Goal: Task Accomplishment & Management: Use online tool/utility

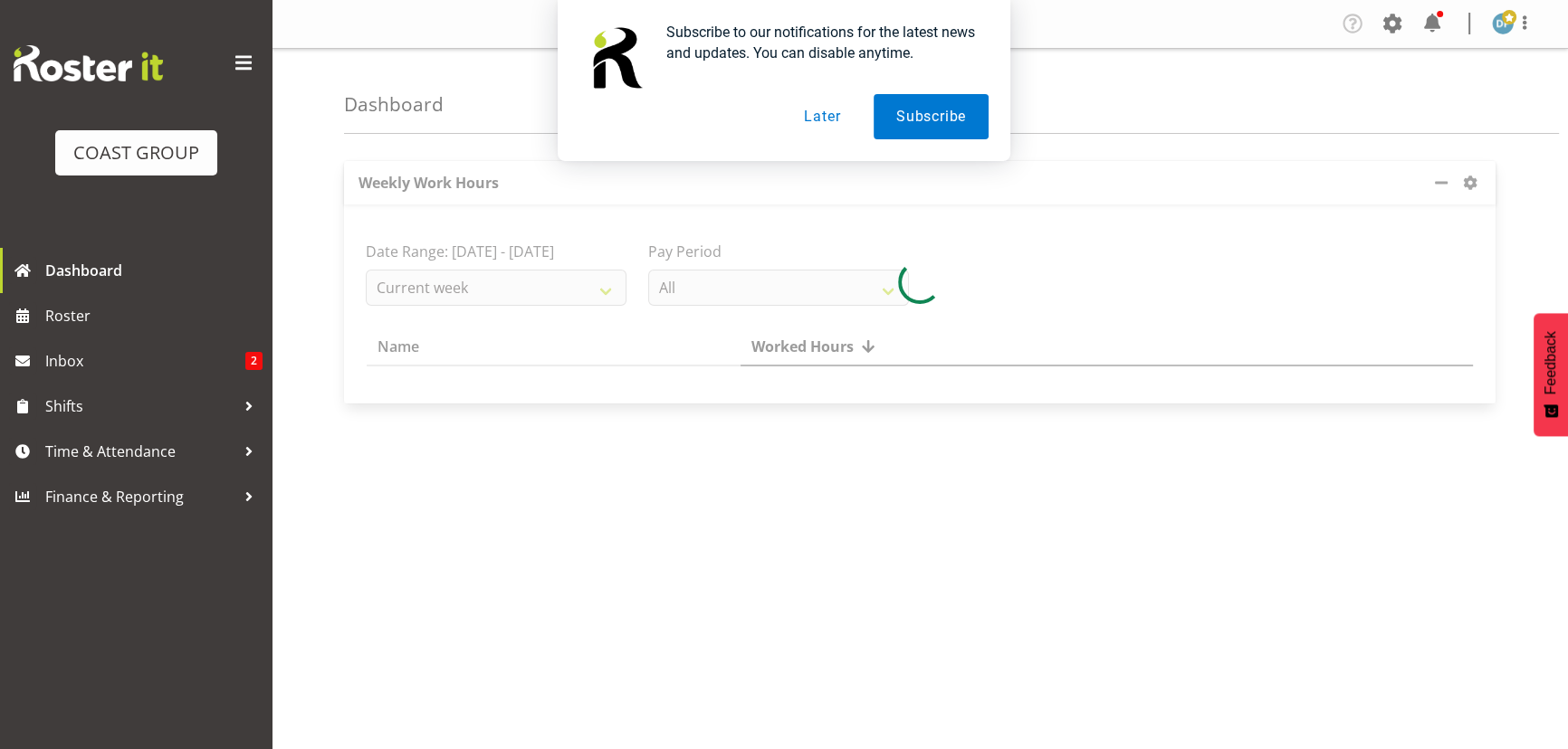
click at [822, 122] on button "Later" at bounding box center [822, 117] width 81 height 45
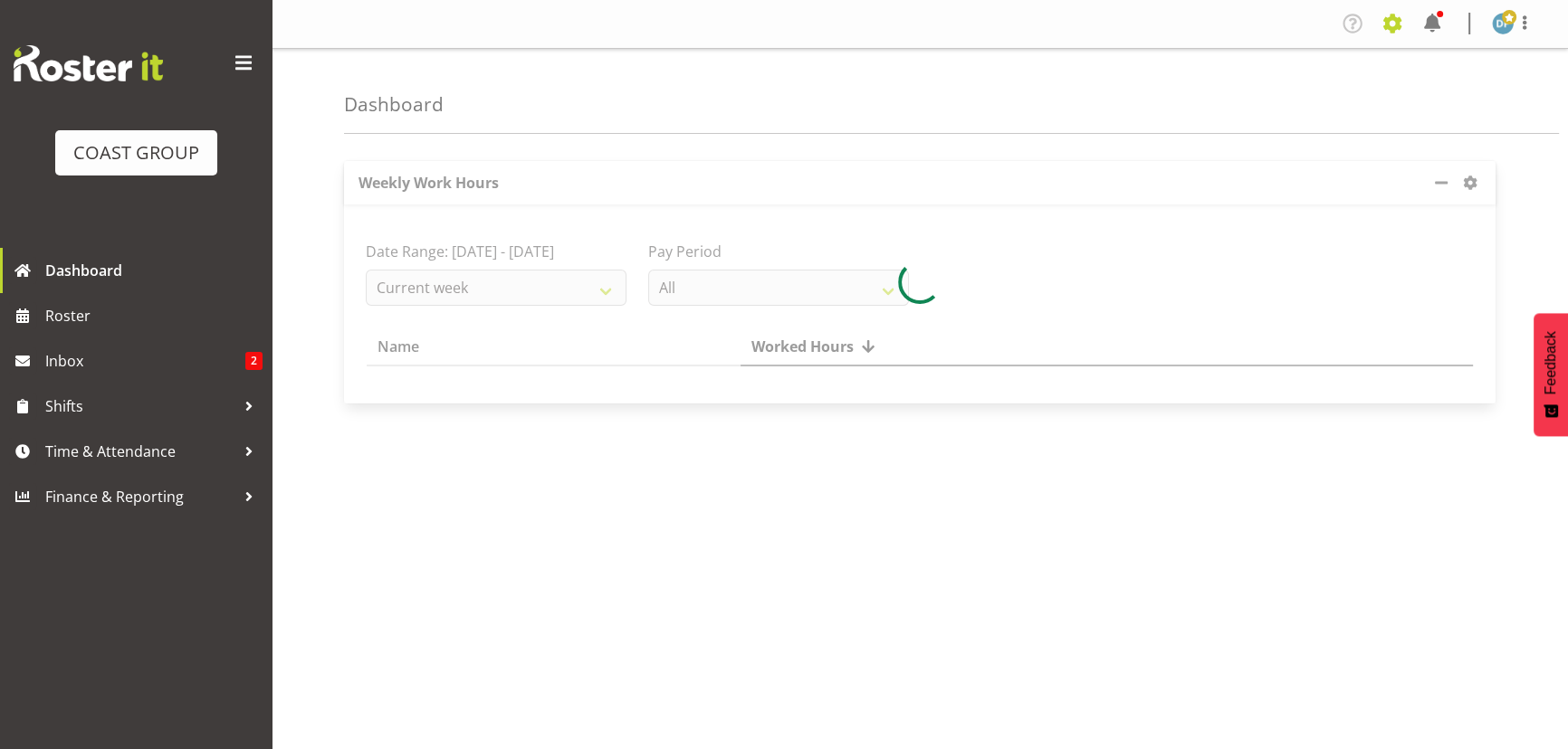
click at [1390, 17] on span at bounding box center [1393, 23] width 29 height 29
click at [1326, 90] on link "Jobs" at bounding box center [1319, 98] width 173 height 32
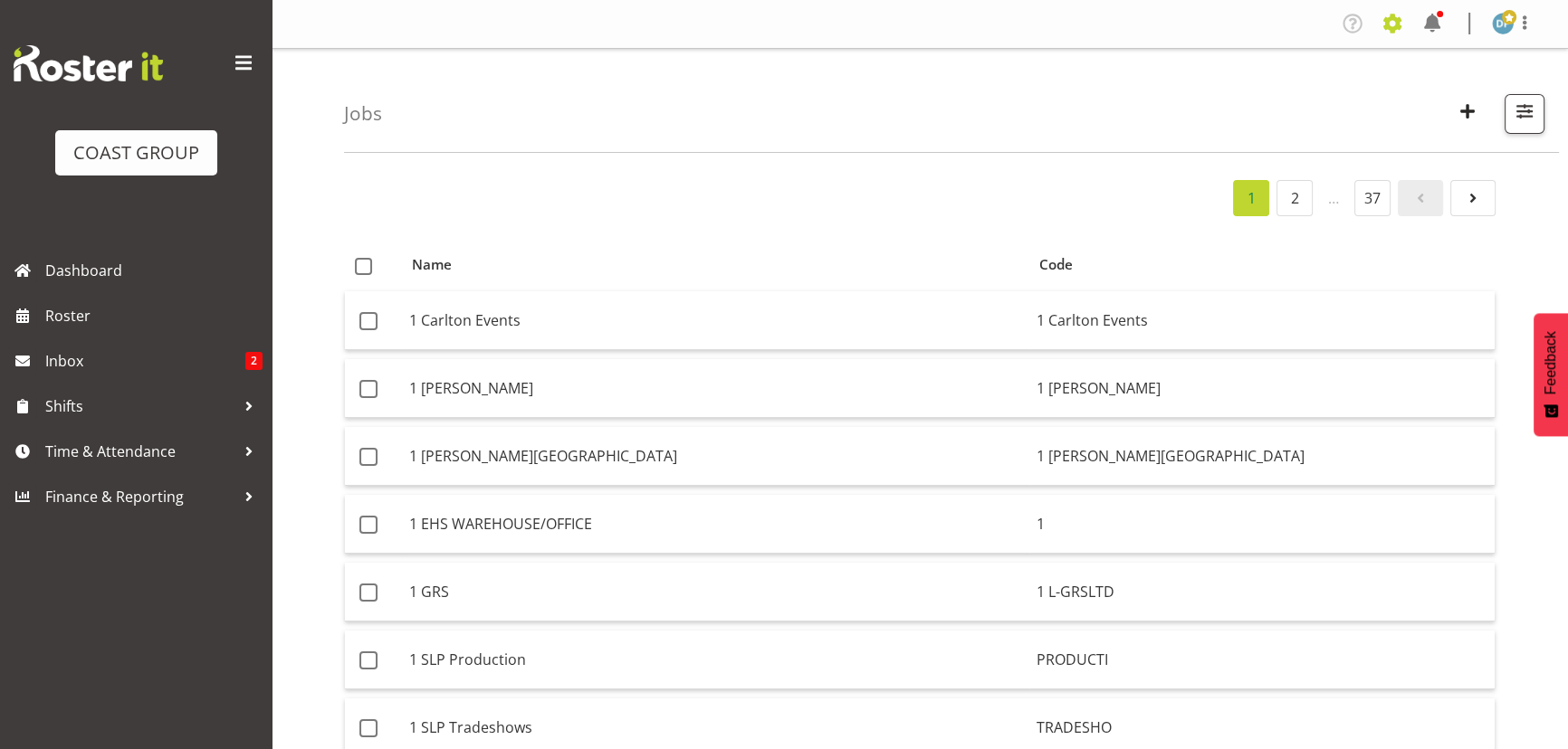
click at [1386, 16] on span at bounding box center [1393, 23] width 29 height 29
click at [1265, 102] on link "Jobs" at bounding box center [1319, 98] width 173 height 32
click at [1476, 111] on span "button" at bounding box center [1467, 112] width 24 height 23
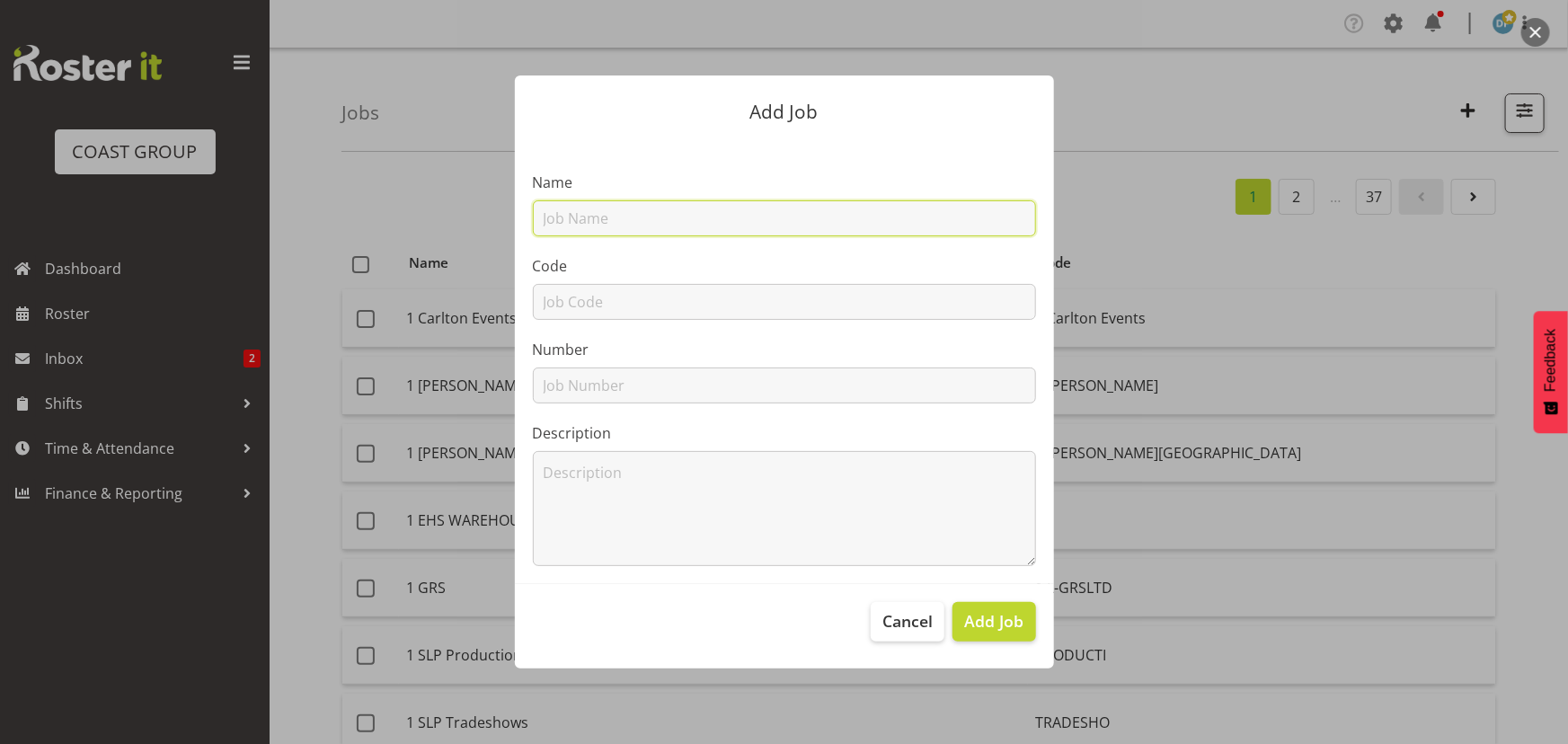
click at [686, 224] on input "text" at bounding box center [784, 218] width 504 height 36
type input "22509025 - Paw Print @ AKL Pet Expo"
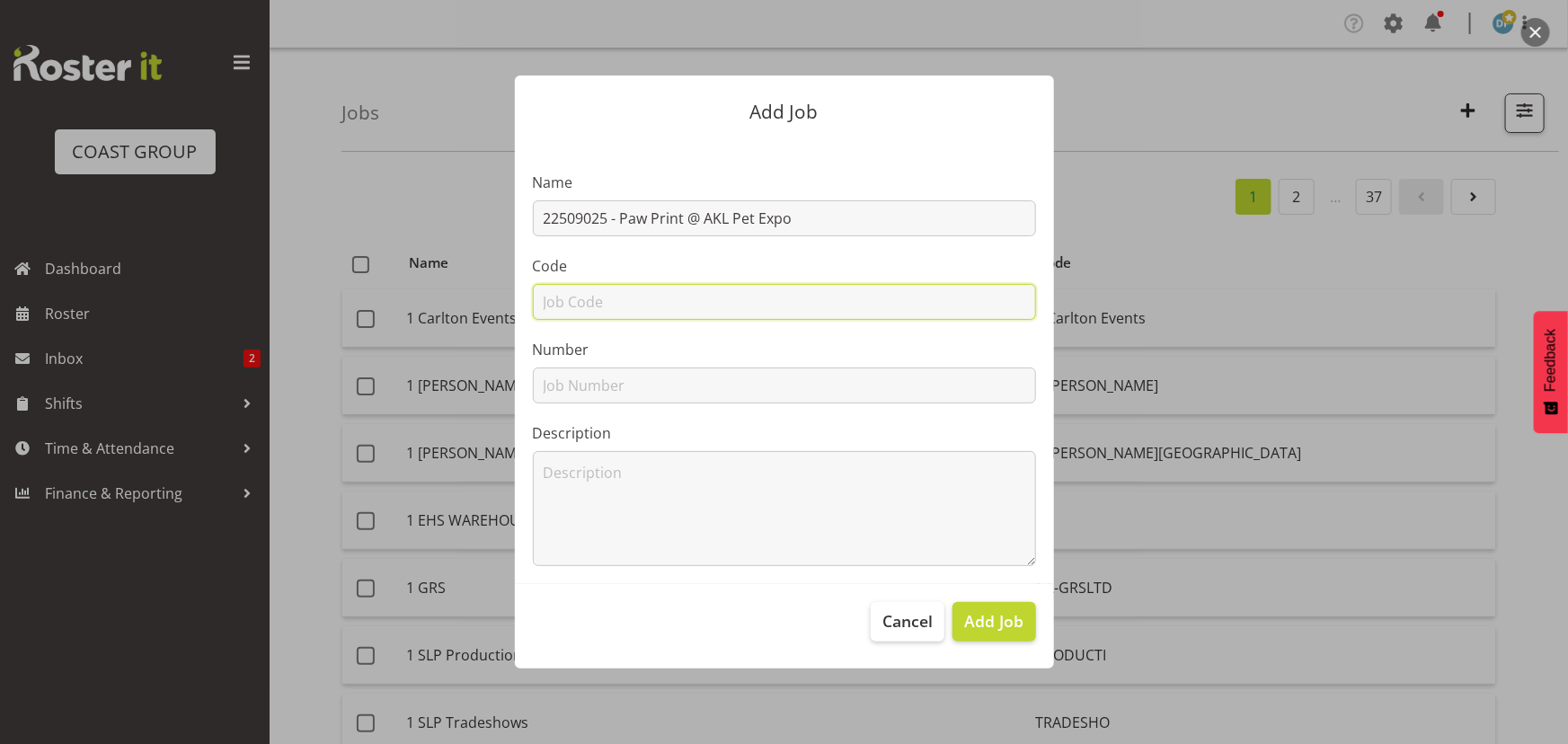
click at [682, 295] on input "text" at bounding box center [784, 301] width 504 height 36
type input "22509025"
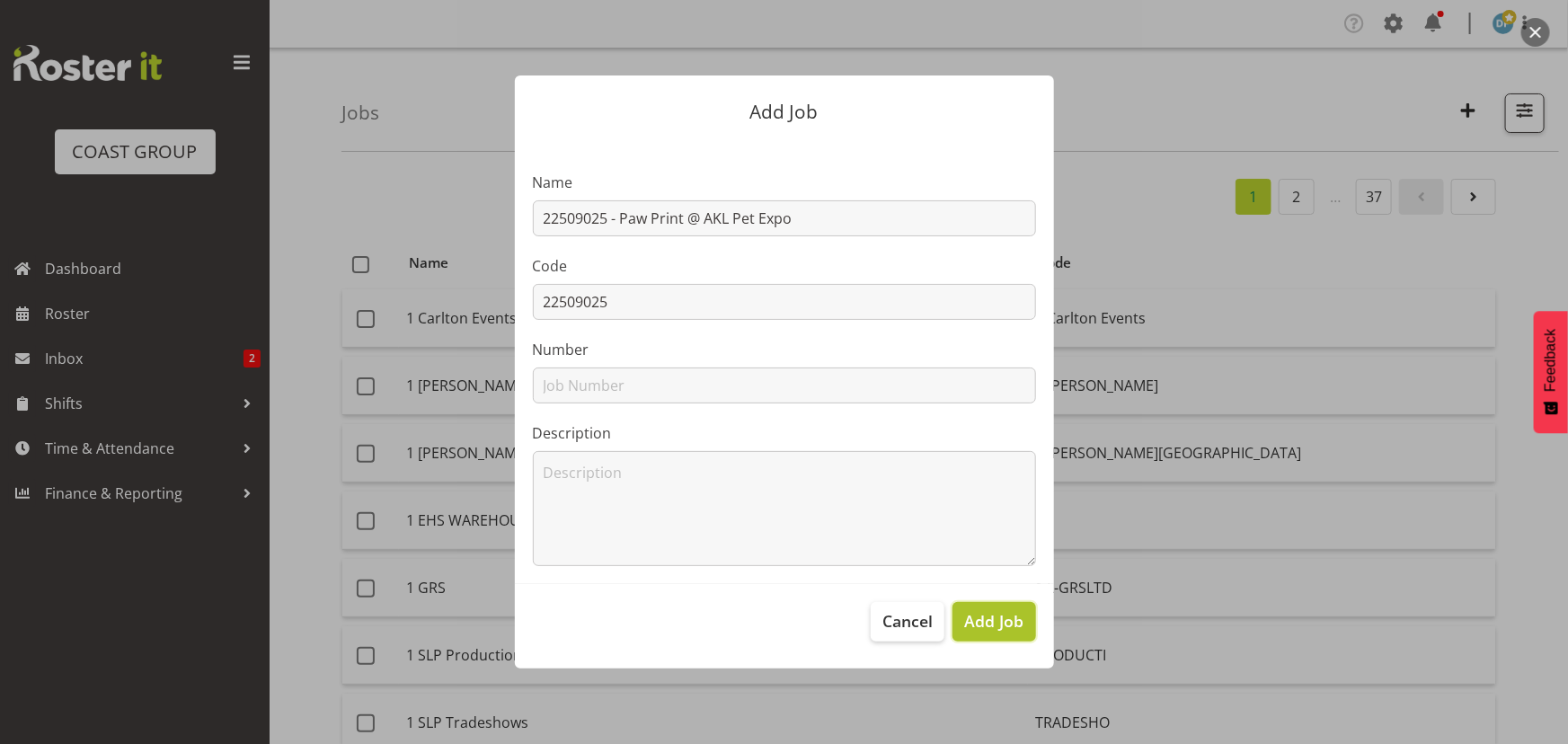
click at [1004, 623] on span "Add Job" at bounding box center [993, 621] width 59 height 23
